Goal: Navigation & Orientation: Find specific page/section

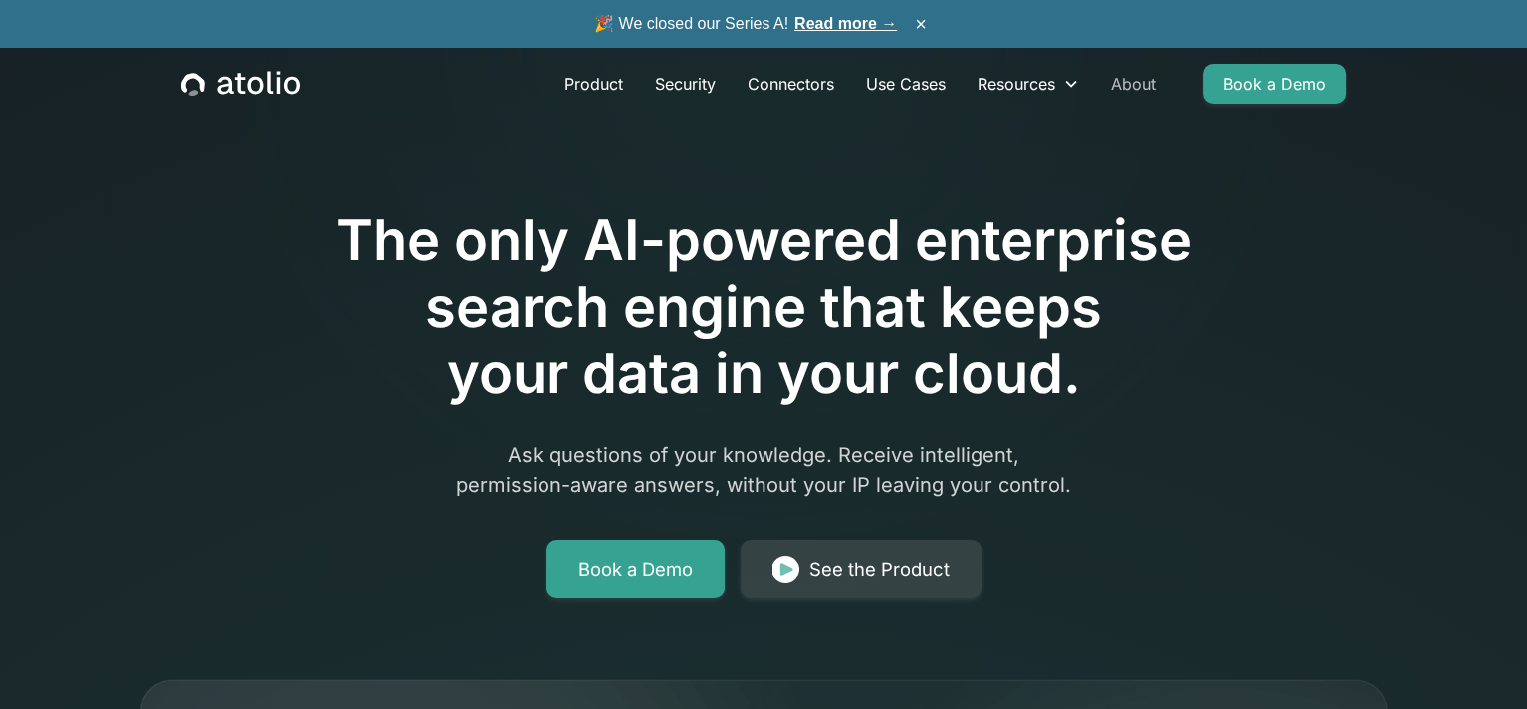
click at [1130, 85] on link "About" at bounding box center [1133, 84] width 77 height 40
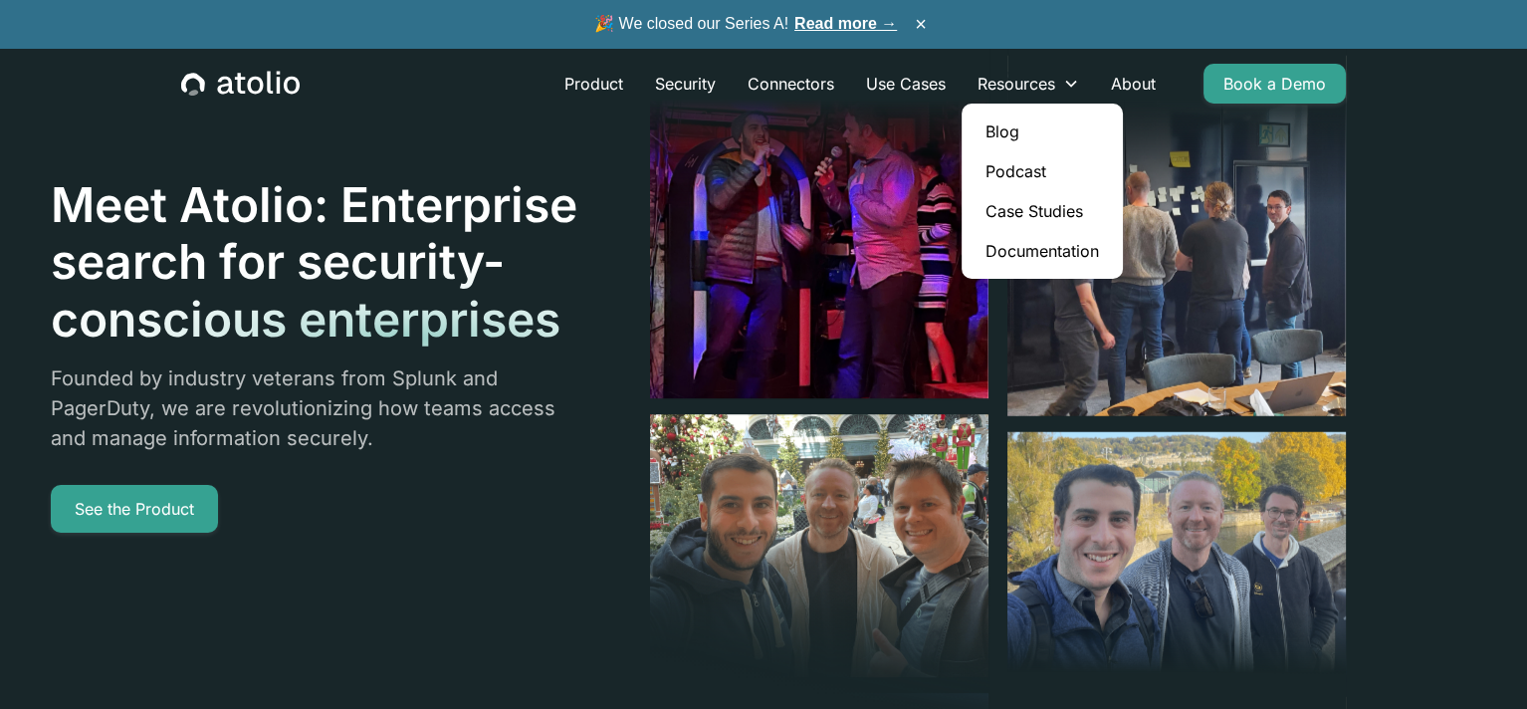
click at [1040, 249] on link "Documentation" at bounding box center [1042, 251] width 145 height 40
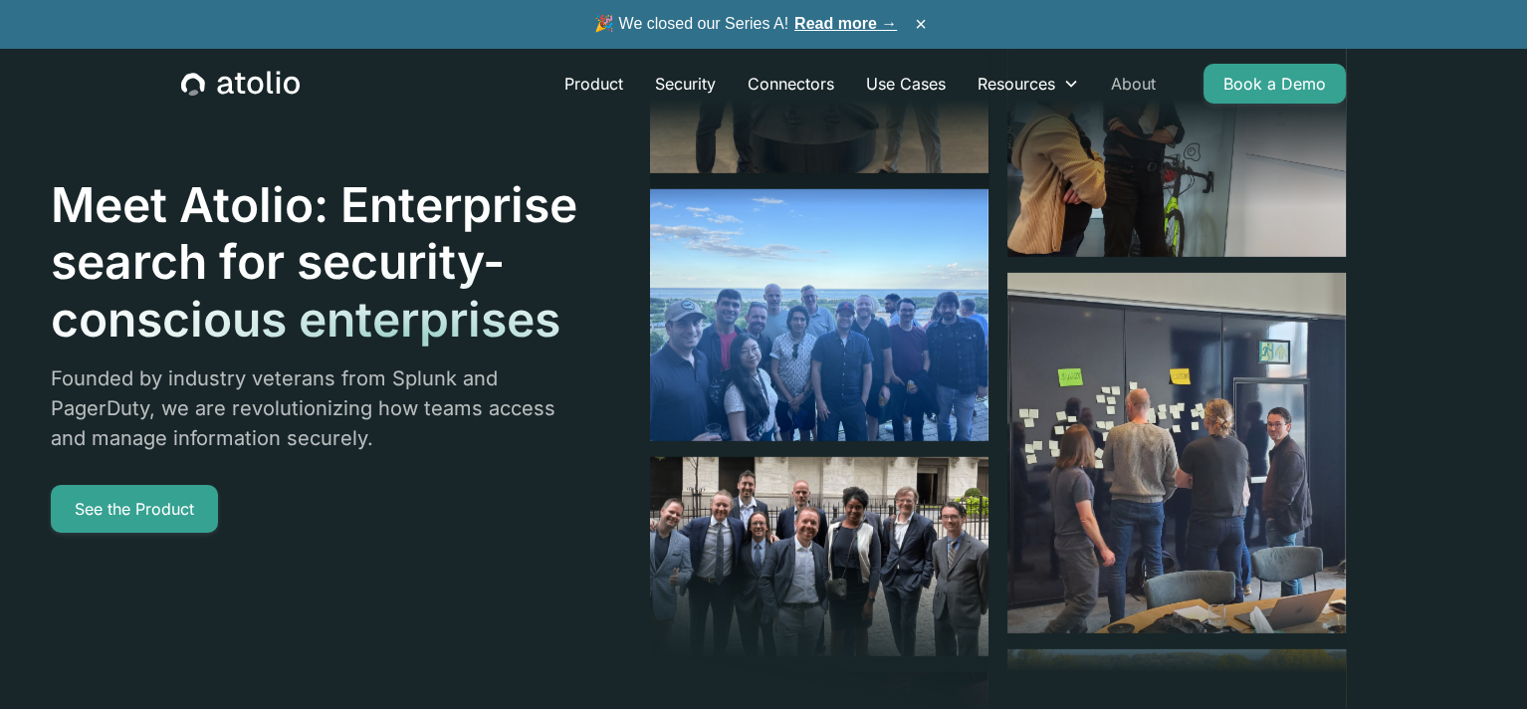
click at [1127, 84] on link "About" at bounding box center [1133, 84] width 77 height 40
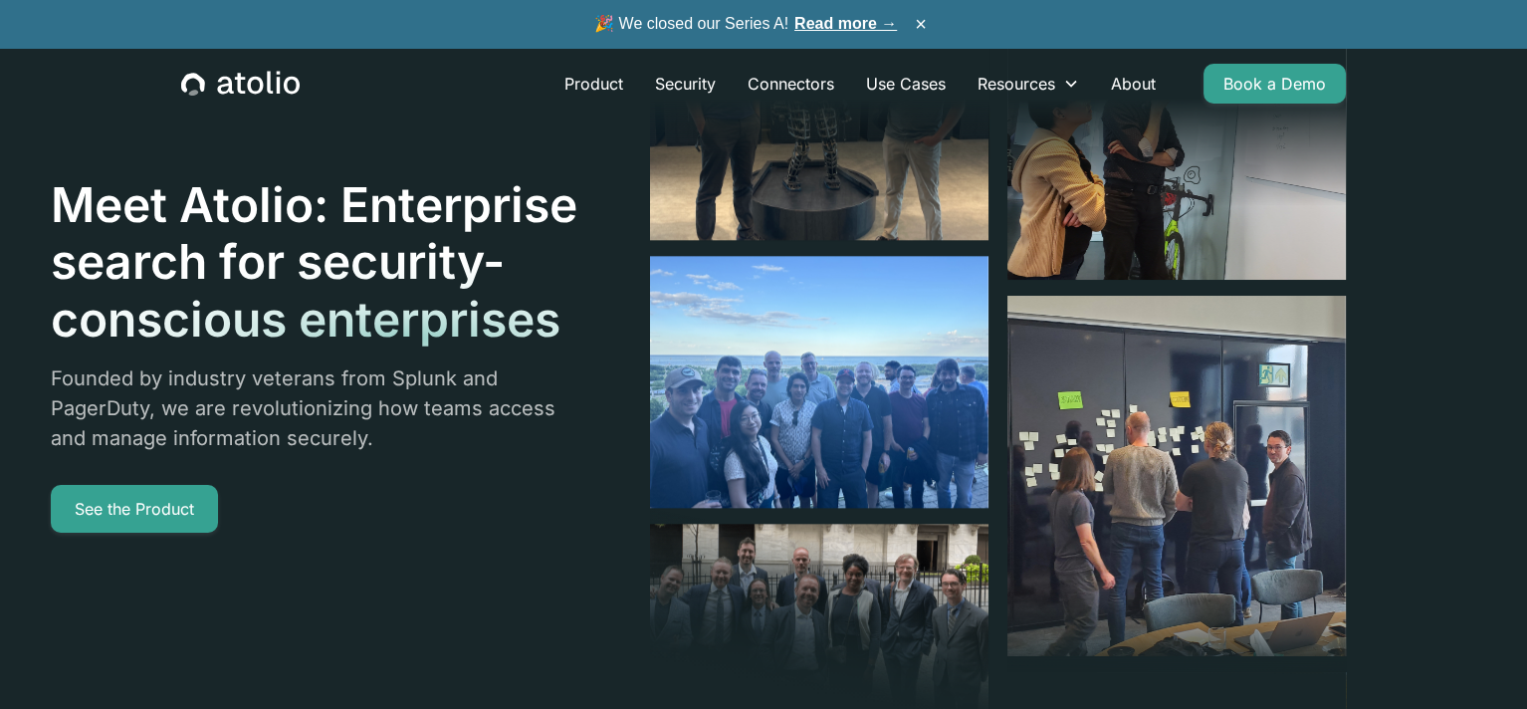
drag, startPoint x: 0, startPoint y: 0, endPoint x: 347, endPoint y: 136, distance: 373.2
click at [347, 136] on div "Meet Atolio: Enterprise search for security-conscious enterprises Founded by in…" at bounding box center [698, 354] width 1295 height 709
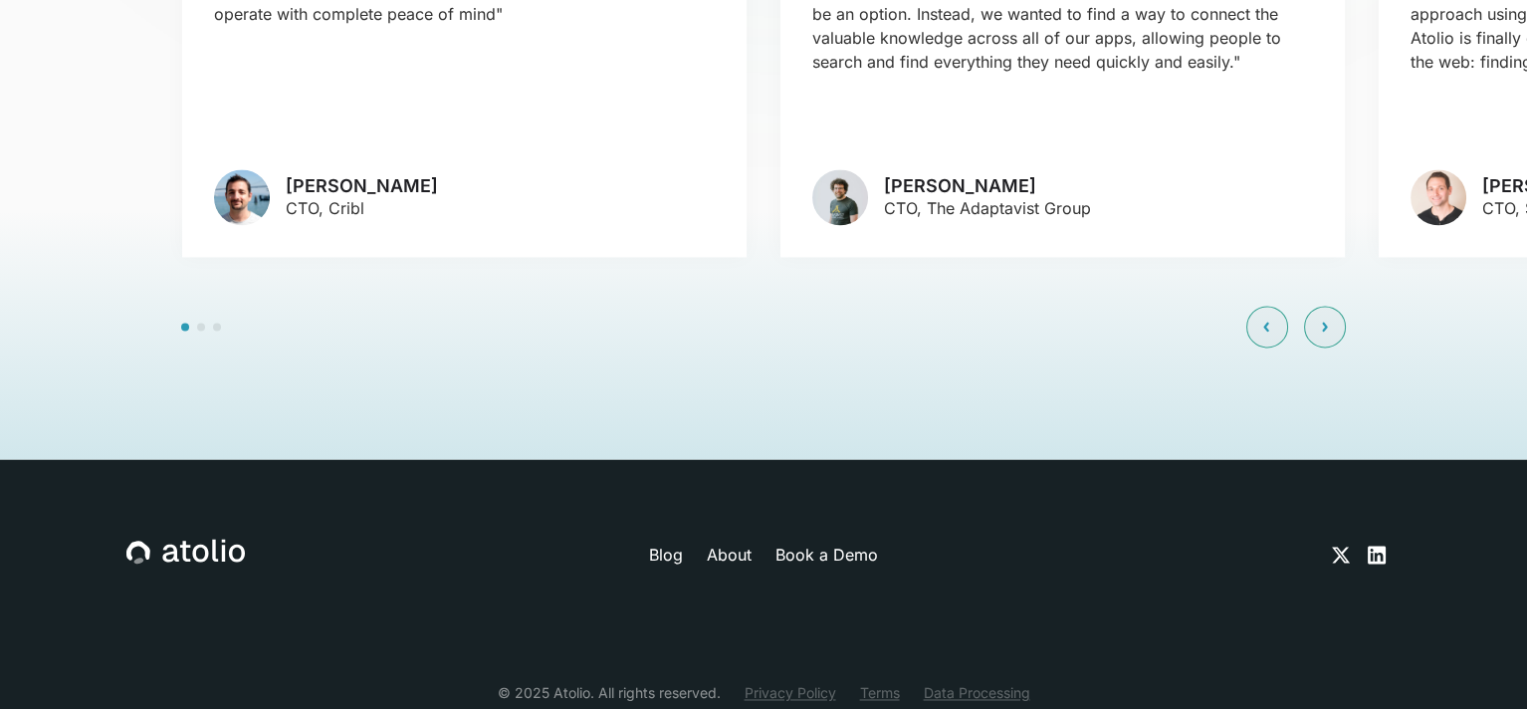
scroll to position [4805, 0]
